Goal: Find contact information: Find contact information

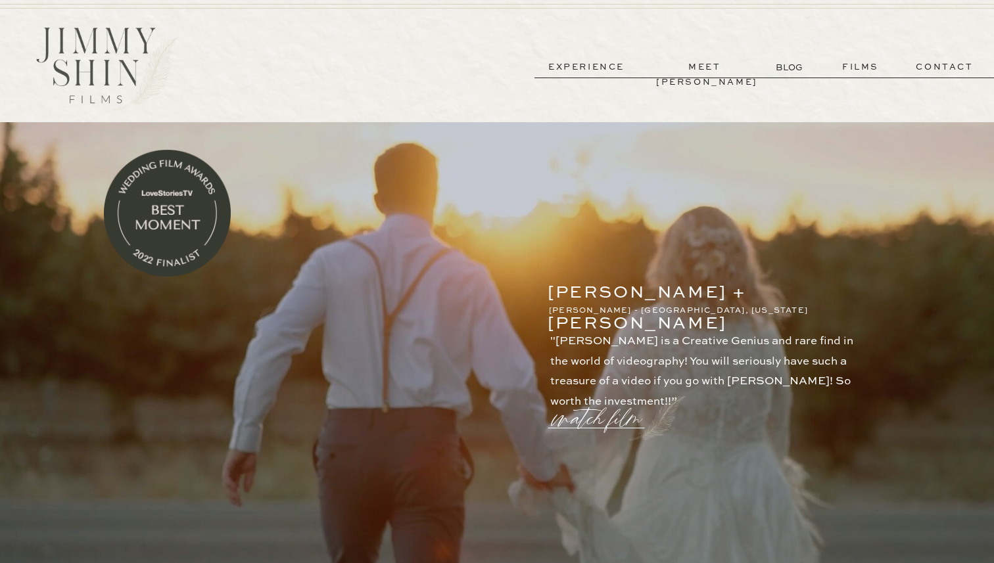
click at [932, 62] on p "contact" at bounding box center [944, 67] width 95 height 15
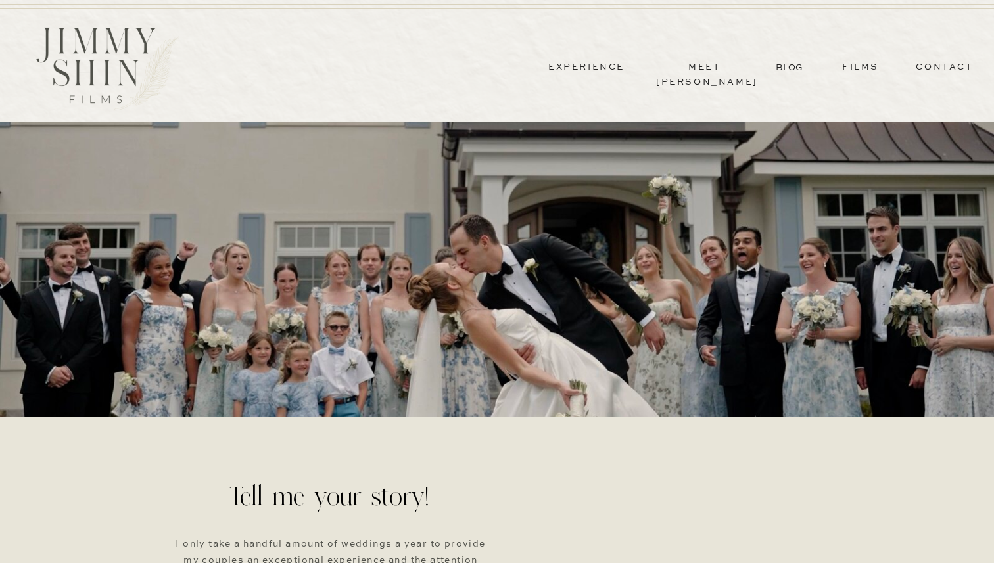
click at [600, 68] on p "experience" at bounding box center [586, 67] width 97 height 15
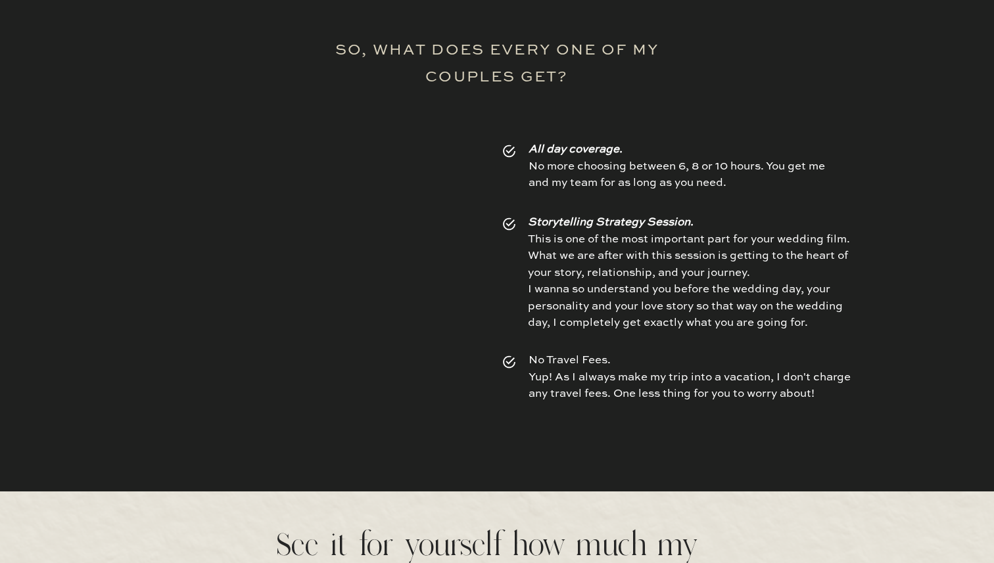
scroll to position [2013, 0]
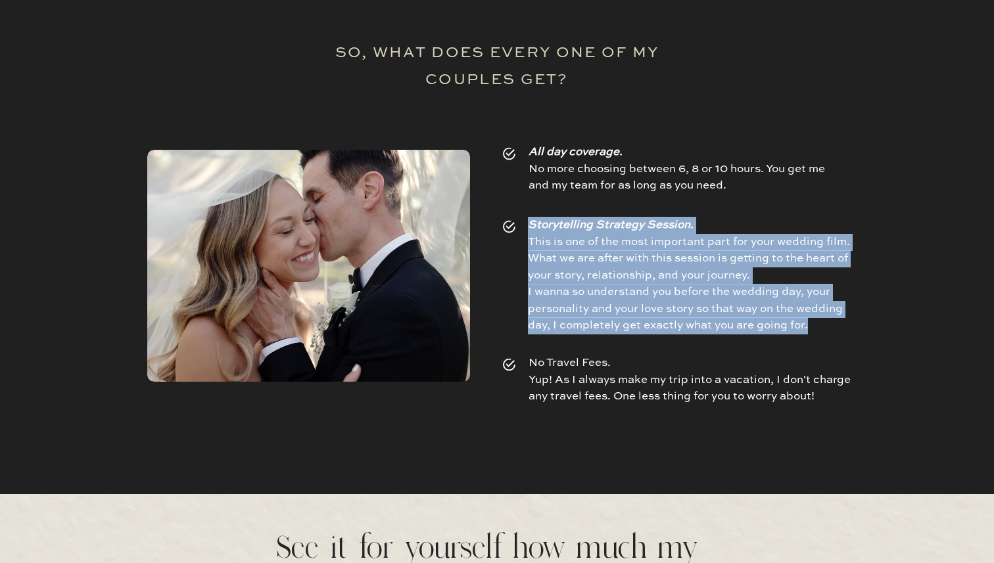
drag, startPoint x: 531, startPoint y: 226, endPoint x: 811, endPoint y: 323, distance: 296.9
click at [817, 323] on p "Storytelling Strategy Session. This is one of the most important part for your …" at bounding box center [691, 278] width 327 height 123
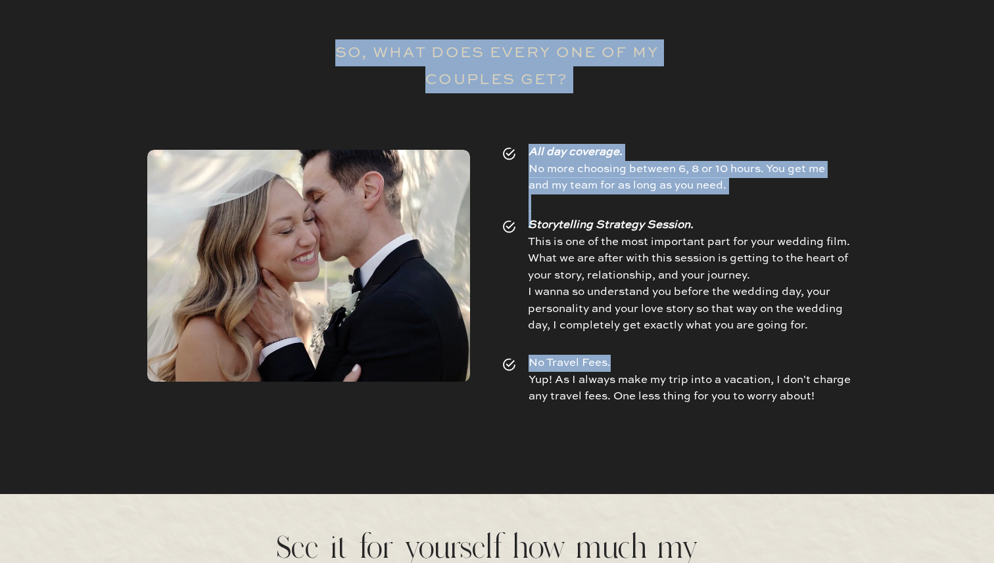
drag, startPoint x: 527, startPoint y: 152, endPoint x: 686, endPoint y: 346, distance: 250.9
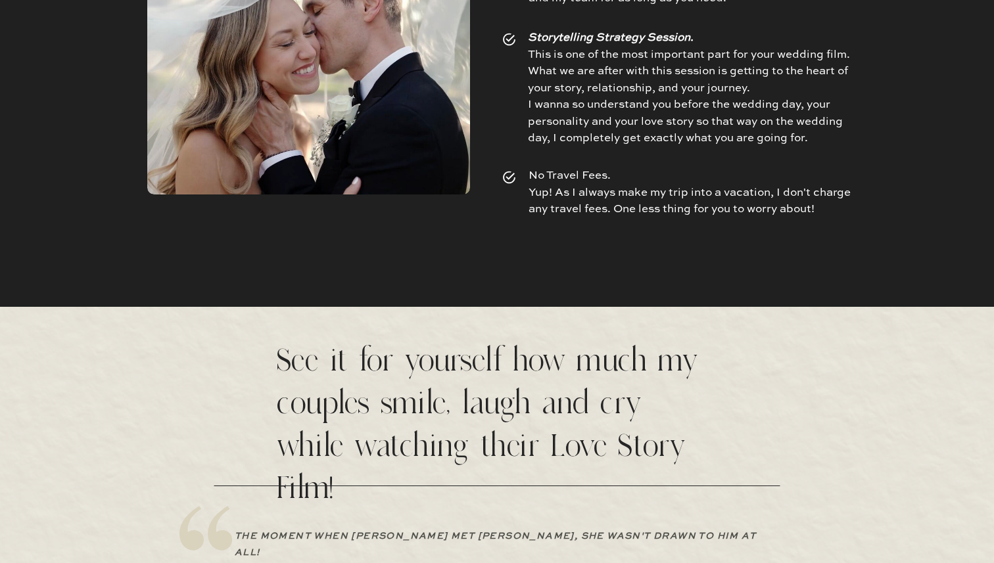
scroll to position [2178, 0]
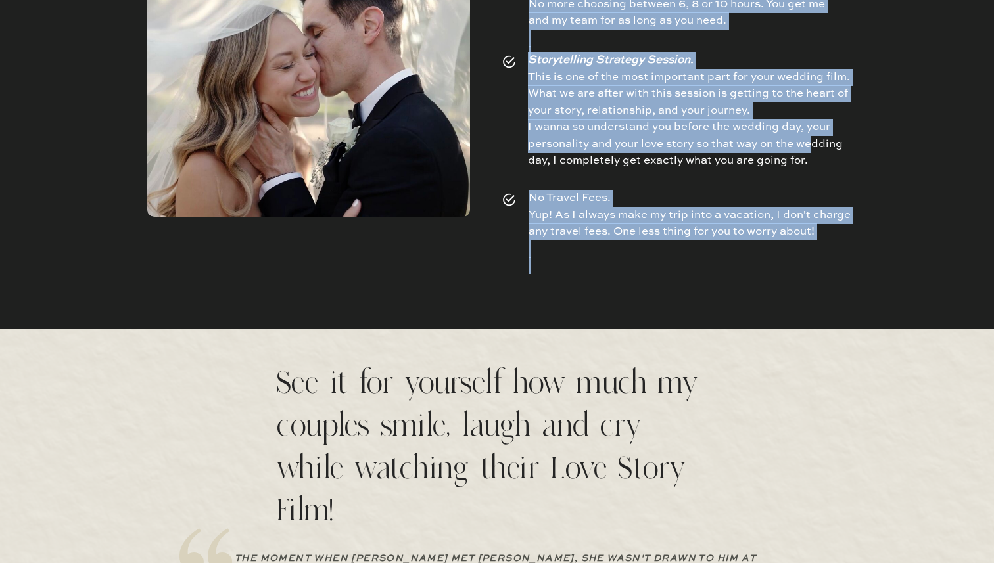
drag, startPoint x: 527, startPoint y: 59, endPoint x: 809, endPoint y: 147, distance: 295.5
click at [809, 147] on p "Storytelling Strategy Session. This is one of the most important part for your …" at bounding box center [691, 113] width 327 height 123
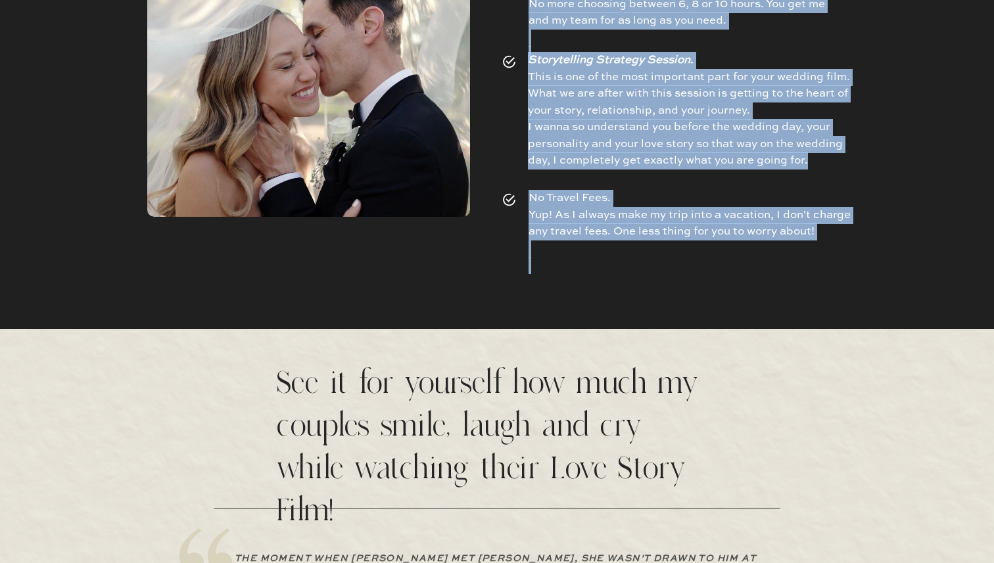
drag, startPoint x: 809, startPoint y: 162, endPoint x: 551, endPoint y: 44, distance: 283.6
copy div "so, what does every one of my couples get? All day coverage. No more choosing b…"
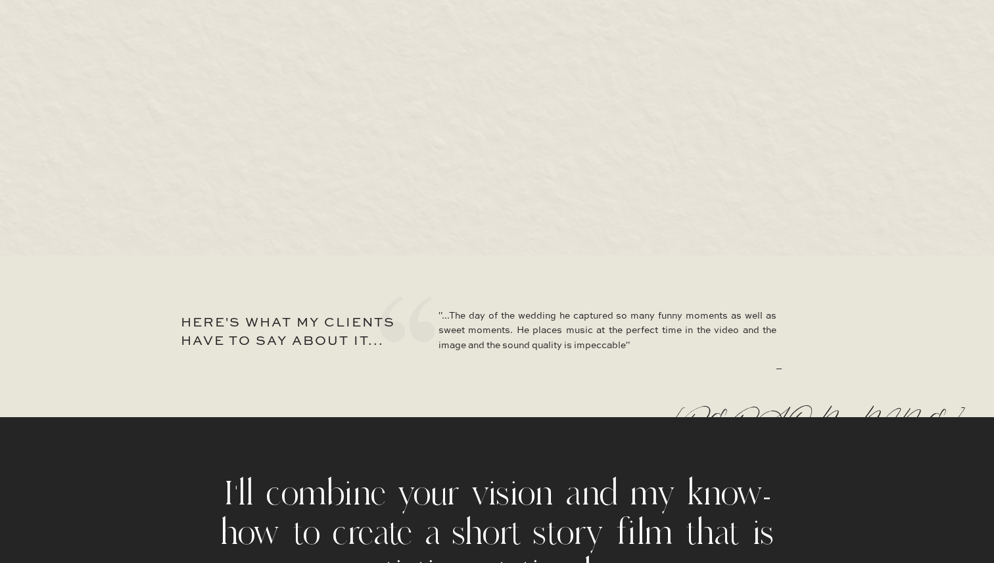
scroll to position [6217, 0]
